Goal: Information Seeking & Learning: Learn about a topic

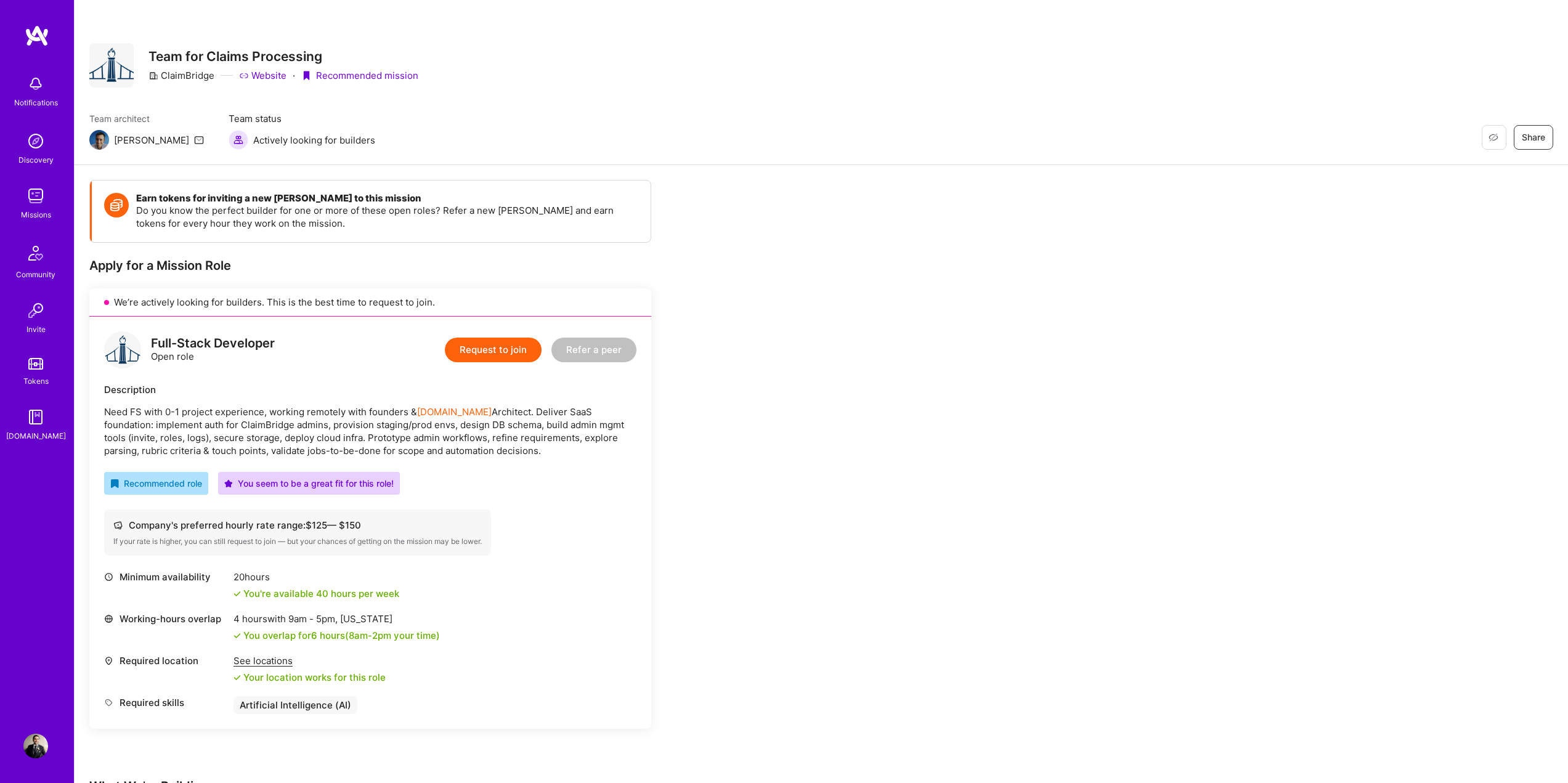
scroll to position [236, 0]
drag, startPoint x: 495, startPoint y: 411, endPoint x: 628, endPoint y: 450, distance: 138.6
click at [628, 450] on p "Need FS with 0-1 project experience, working remotely with founders & [DOMAIN_N…" at bounding box center [370, 431] width 532 height 52
drag, startPoint x: 283, startPoint y: 425, endPoint x: 274, endPoint y: 427, distance: 9.2
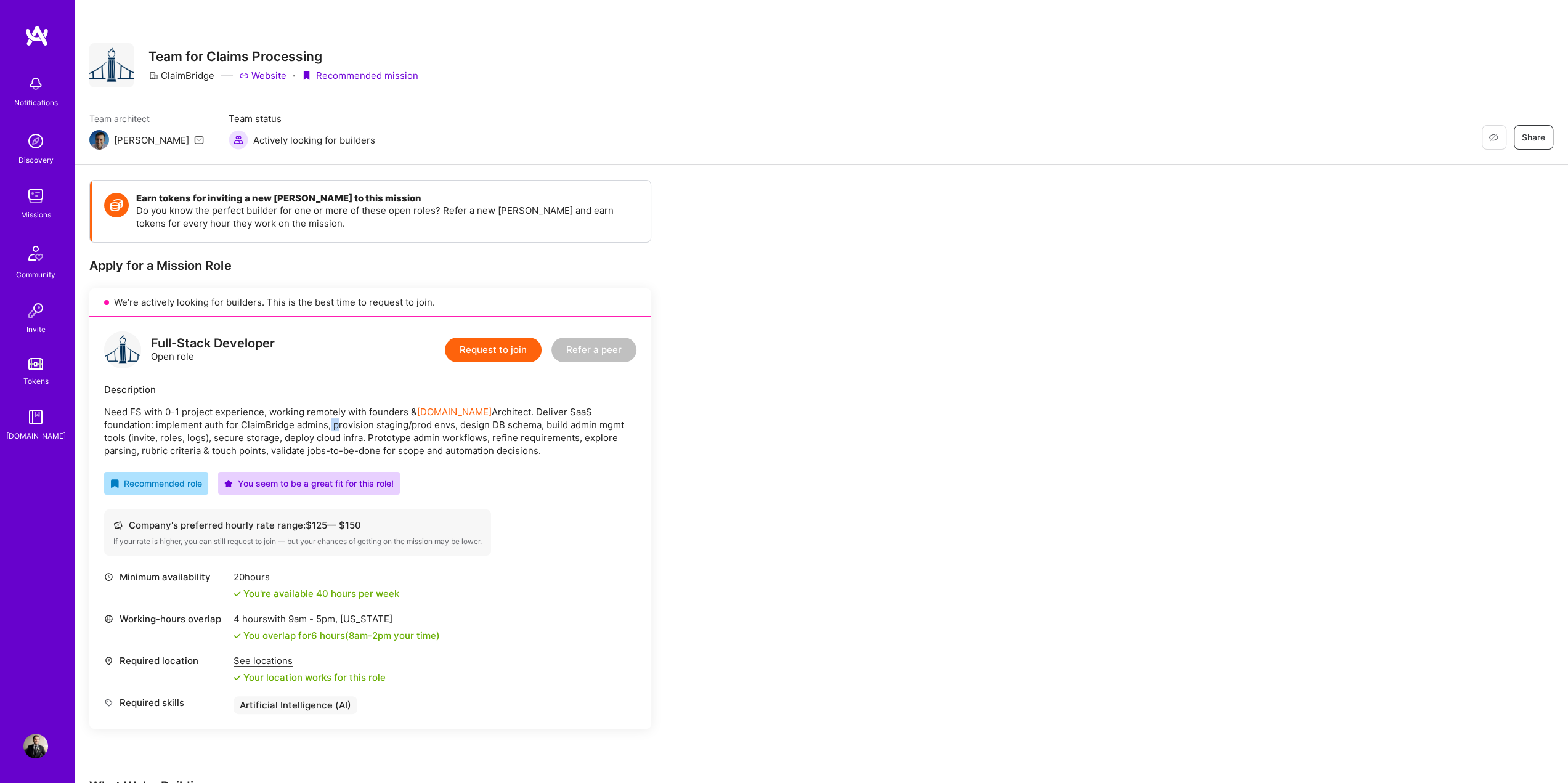
click at [274, 427] on p "Need FS with 0-1 project experience, working remotely with founders & [DOMAIN_N…" at bounding box center [370, 431] width 532 height 52
drag, startPoint x: 110, startPoint y: 423, endPoint x: 274, endPoint y: 423, distance: 164.0
click at [274, 423] on p "Need FS with 0-1 project experience, working remotely with founders & [DOMAIN_N…" at bounding box center [370, 431] width 532 height 52
drag, startPoint x: 283, startPoint y: 422, endPoint x: 502, endPoint y: 448, distance: 220.5
click at [502, 448] on p "Need FS with 0-1 project experience, working remotely with founders & [DOMAIN_N…" at bounding box center [370, 431] width 532 height 52
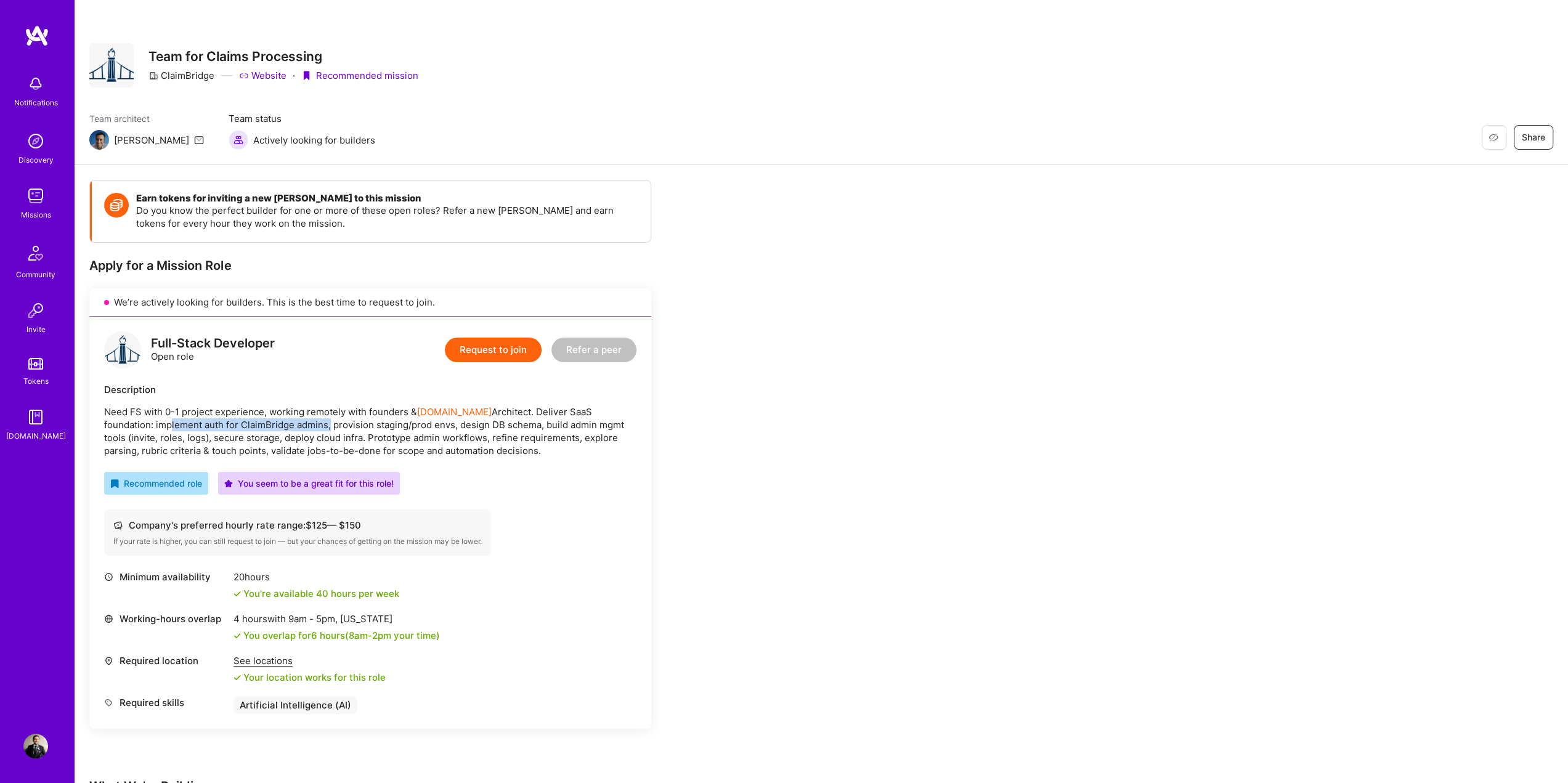
click at [502, 448] on p "Need FS with 0-1 project experience, working remotely with founders & [DOMAIN_N…" at bounding box center [370, 431] width 532 height 52
drag, startPoint x: 596, startPoint y: 420, endPoint x: 527, endPoint y: 425, distance: 69.2
click at [527, 425] on p "Need FS with 0-1 project experience, working remotely with founders & [DOMAIN_N…" at bounding box center [370, 431] width 532 height 52
drag, startPoint x: 495, startPoint y: 422, endPoint x: 567, endPoint y: 447, distance: 76.2
click at [567, 447] on p "Need FS with 0-1 project experience, working remotely with founders & [DOMAIN_N…" at bounding box center [370, 431] width 532 height 52
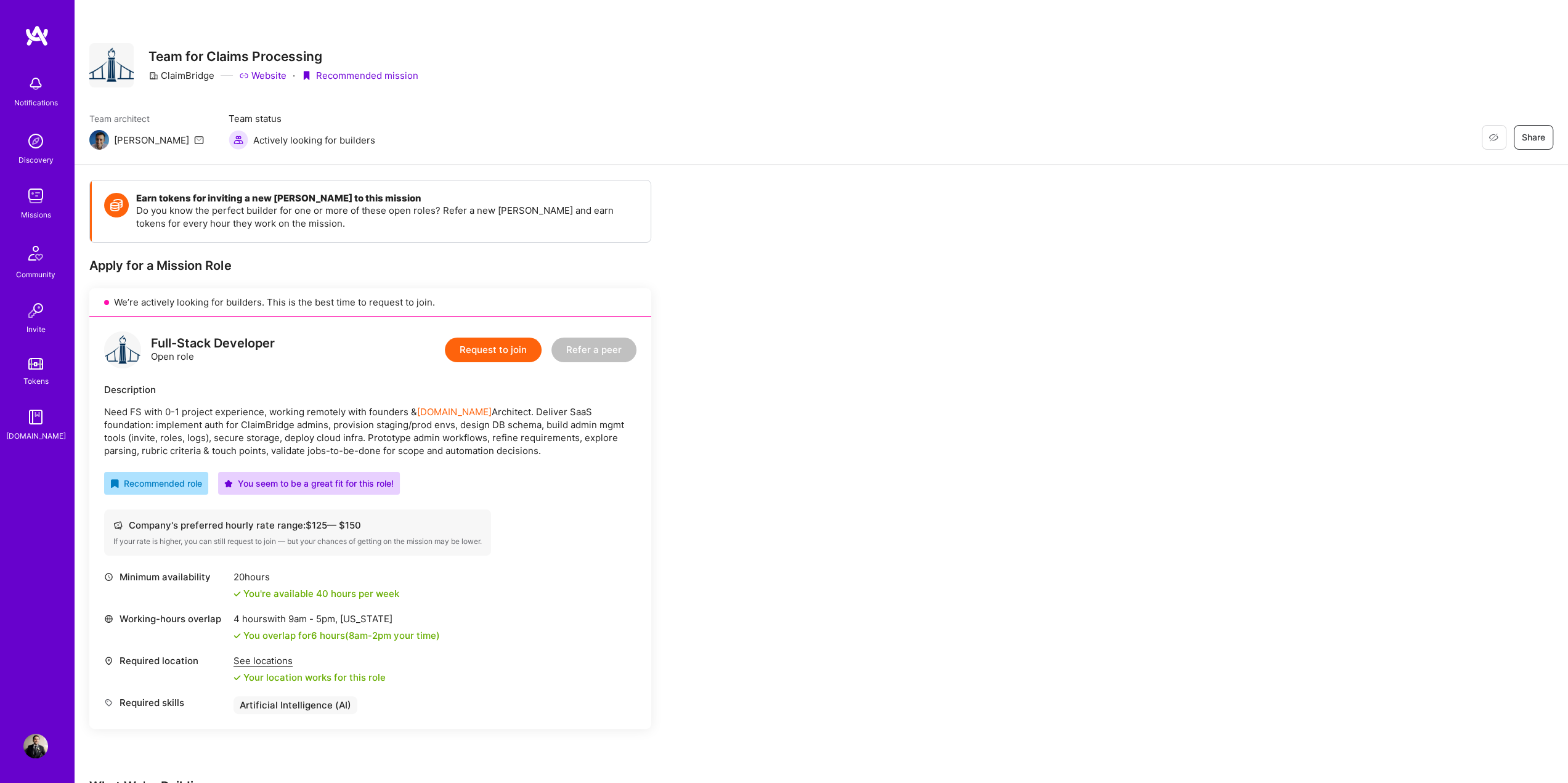
click at [567, 447] on p "Need FS with 0-1 project experience, working remotely with founders & [DOMAIN_N…" at bounding box center [370, 431] width 532 height 52
